Goal: Information Seeking & Learning: Learn about a topic

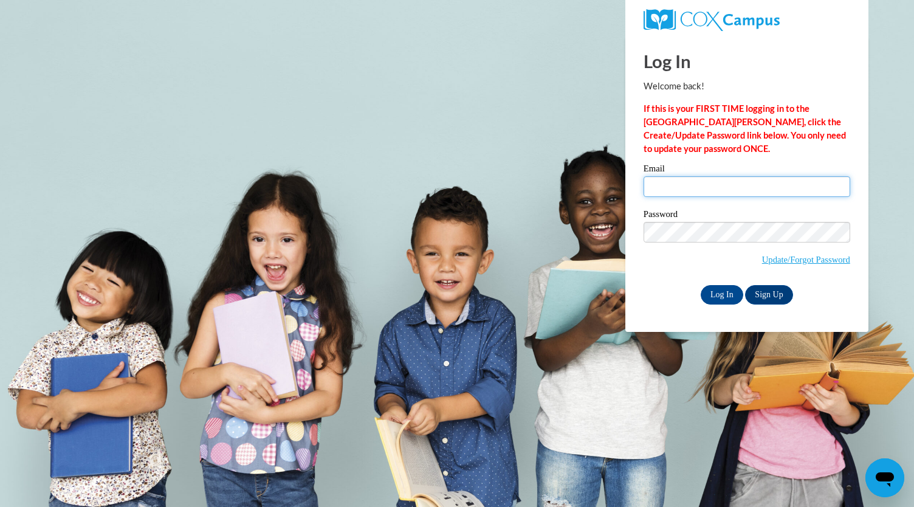
type input "[EMAIL_ADDRESS][DOMAIN_NAME]"
click at [717, 294] on input "Log In" at bounding box center [722, 294] width 43 height 19
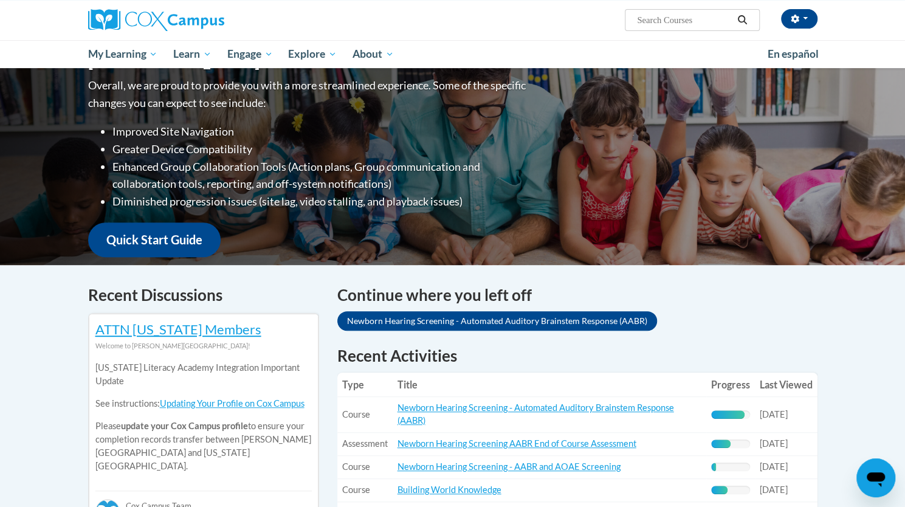
scroll to position [179, 0]
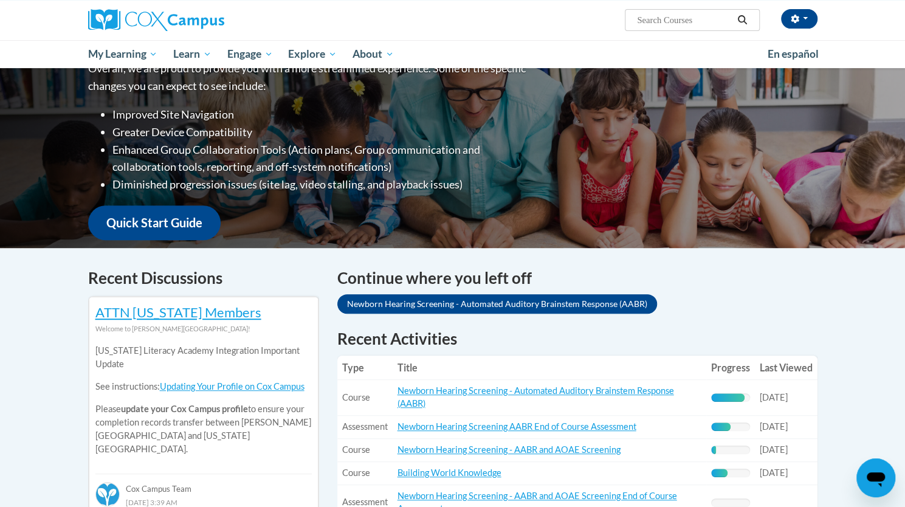
click at [443, 304] on link "Newborn Hearing Screening - Automated Auditory Brainstem Response (AABR)" at bounding box center [497, 303] width 320 height 19
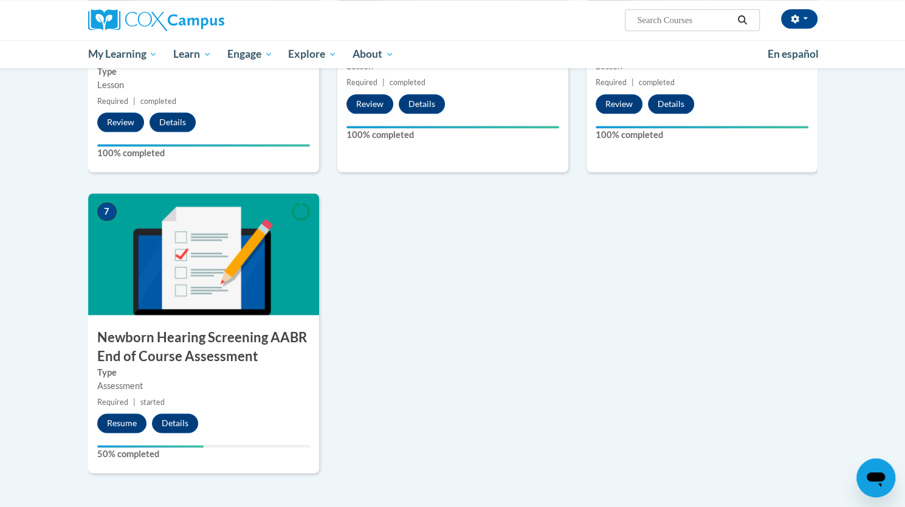
scroll to position [793, 0]
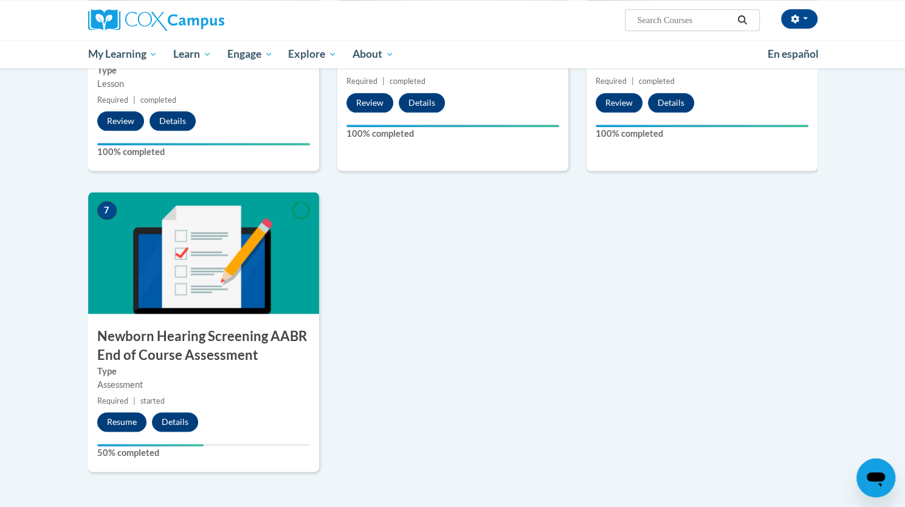
click at [110, 427] on button "Resume" at bounding box center [121, 421] width 49 height 19
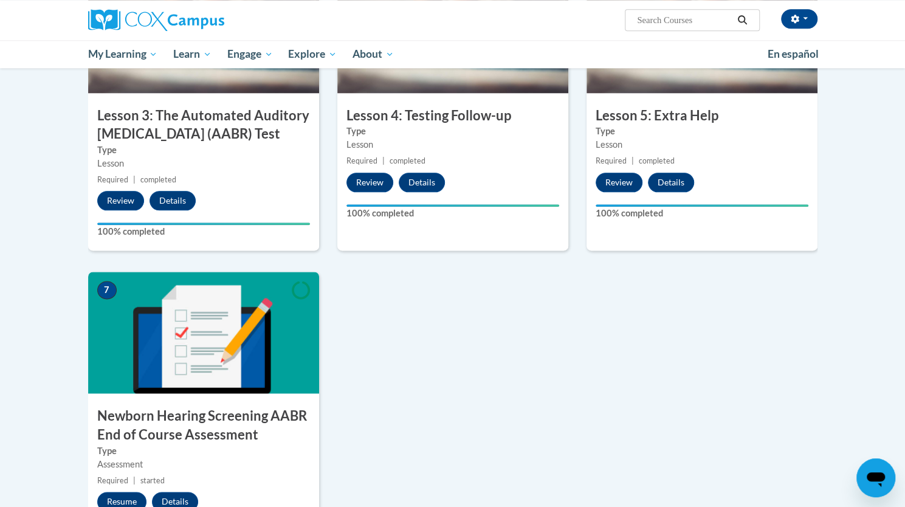
scroll to position [713, 0]
click at [117, 501] on button "Resume" at bounding box center [121, 501] width 49 height 19
